Goal: Task Accomplishment & Management: Use online tool/utility

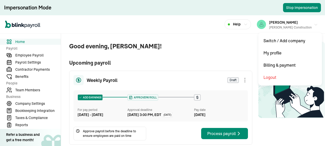
click at [314, 25] on icon "button" at bounding box center [316, 25] width 4 height 4
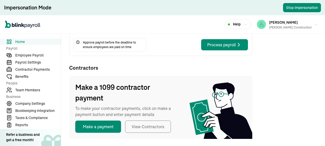
scroll to position [165, 0]
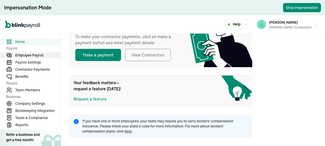
click at [38, 56] on span "Employee Payroll" at bounding box center [38, 55] width 46 height 5
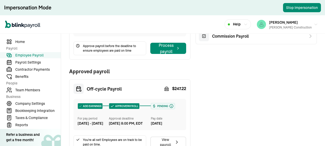
scroll to position [102, 0]
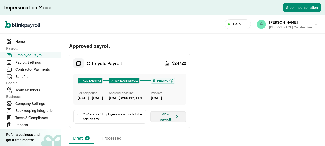
click at [174, 120] on icon "button" at bounding box center [176, 117] width 5 height 6
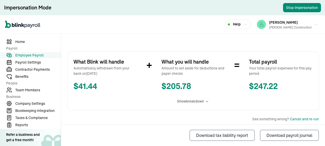
scroll to position [8, 0]
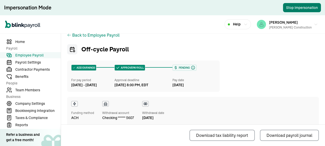
click at [290, 9] on button "Stop Impersonation" at bounding box center [302, 7] width 38 height 9
